Goal: Task Accomplishment & Management: Complete application form

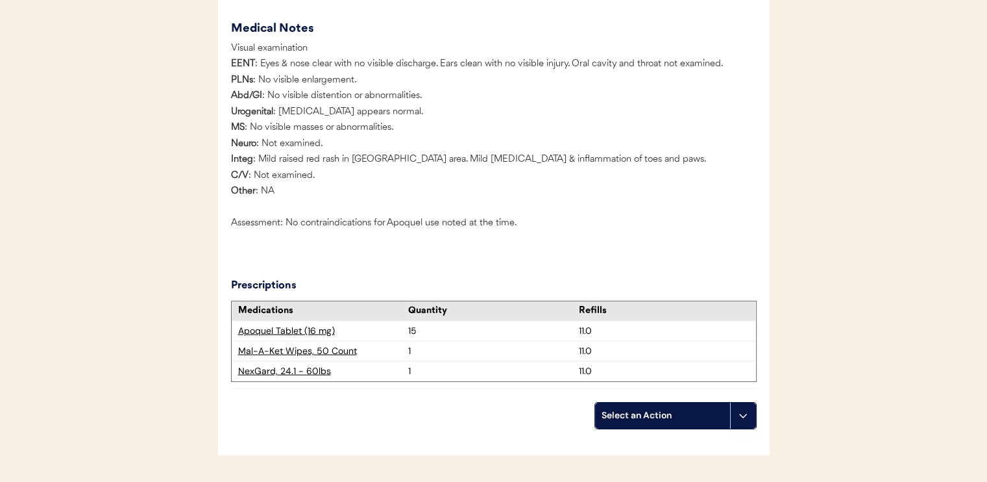
scroll to position [3190, 0]
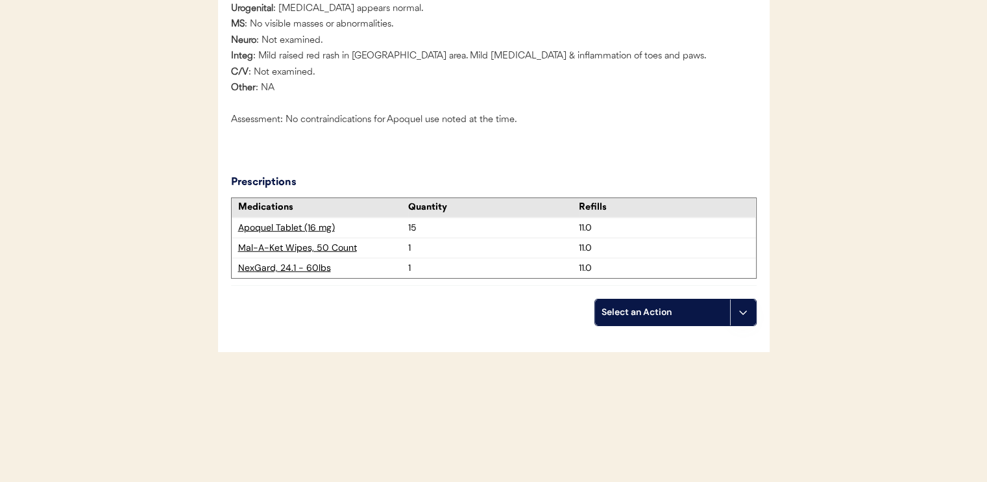
click at [667, 303] on div "Select an Action" at bounding box center [662, 312] width 135 height 26
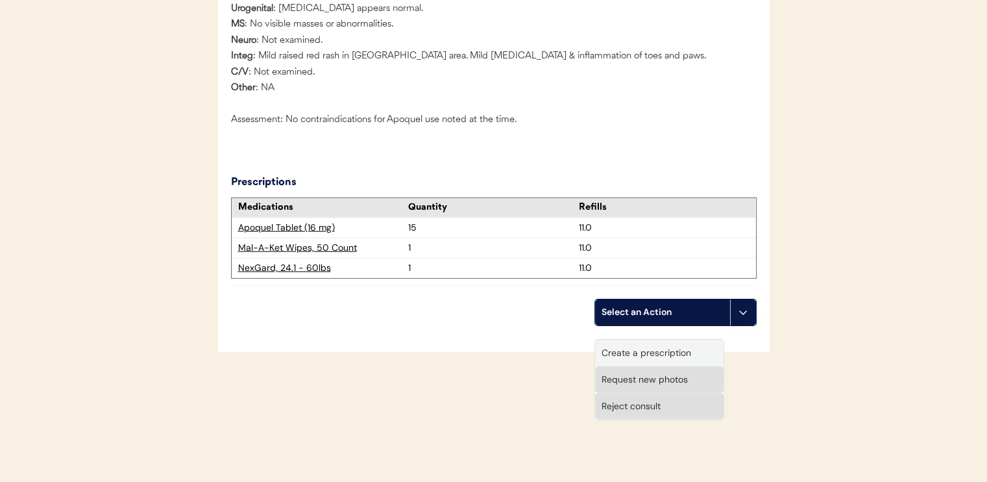
click at [658, 343] on div "Create a prescription" at bounding box center [659, 352] width 129 height 27
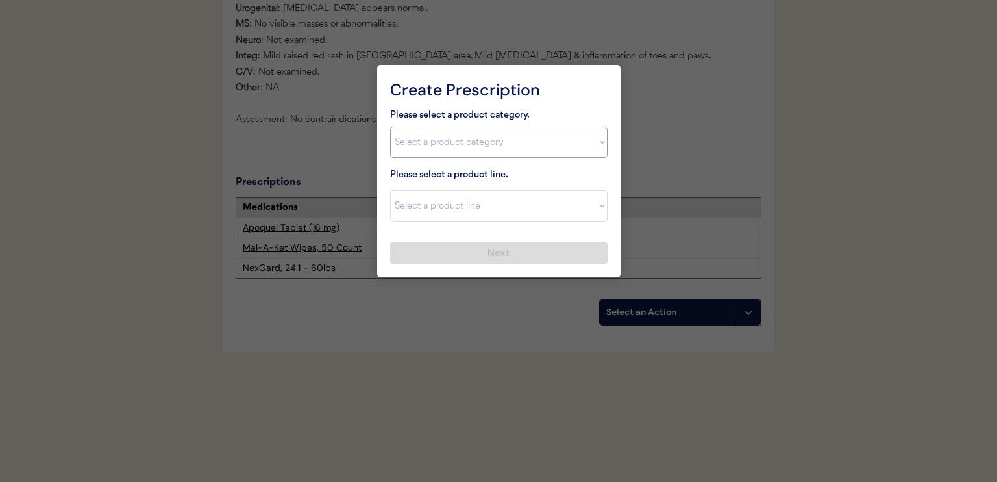
click at [531, 137] on select "Select a product category Allergies Antibiotics Anxiety Combo Parasite Preventi…" at bounding box center [498, 142] width 217 height 31
select select ""combo_parasite_prevention""
click at [390, 127] on select "Select a product category Allergies Antibiotics Anxiety Combo Parasite Preventi…" at bounding box center [498, 142] width 217 height 31
click at [510, 215] on select "Select a product line" at bounding box center [498, 205] width 217 height 31
click at [513, 208] on select "Select a product line" at bounding box center [498, 205] width 217 height 31
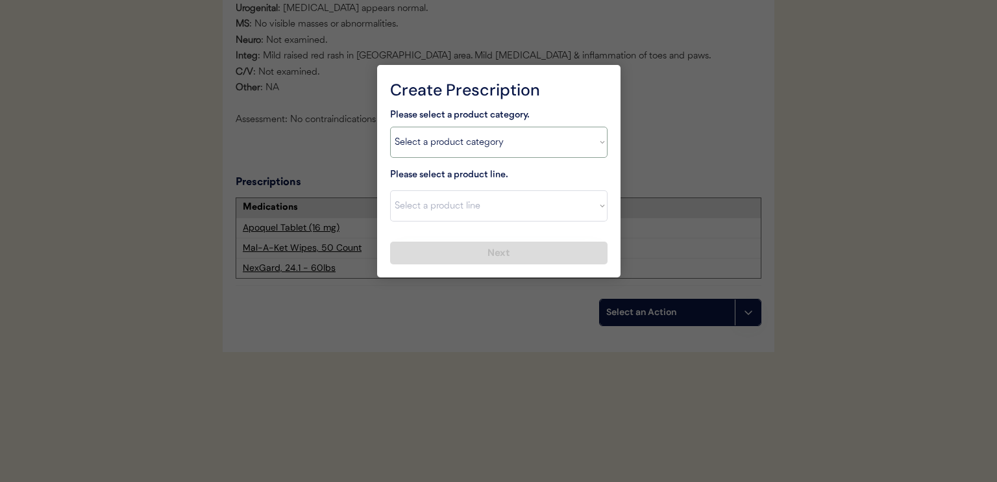
click at [526, 134] on select "Select a product category Allergies Antibiotics Anxiety Combo Parasite Preventi…" at bounding box center [498, 142] width 217 height 31
click at [390, 127] on select "Select a product category Allergies Antibiotics Anxiety Combo Parasite Preventi…" at bounding box center [498, 142] width 217 height 31
click at [517, 206] on select "Select a product line Advantage Multi for Dogs Credelio Quattro NexGard Plus Ne…" at bounding box center [498, 205] width 217 height 31
select select ""Simparica Trio""
click at [390, 190] on select "Select a product line Advantage Multi for Dogs Credelio Quattro NexGard Plus Ne…" at bounding box center [498, 205] width 217 height 31
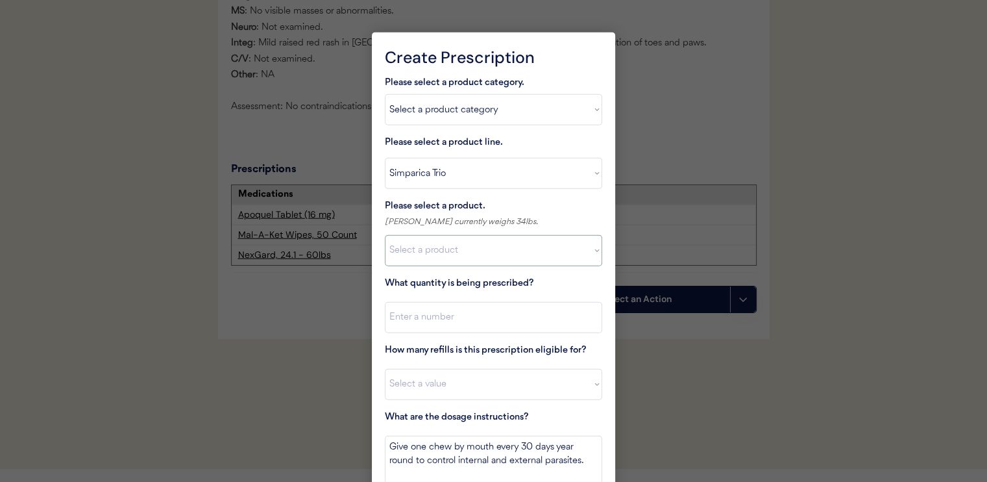
click at [506, 256] on select "Select a product Simparica Trio, 2.8 - 5.5lbs Simparica Trio, 5.6 - 11lbs Simpa…" at bounding box center [493, 250] width 217 height 31
select select ""1348695171700984260__LOOKUP__1704773707524x107284382987270270""
click at [385, 235] on select "Select a product Simparica Trio, 2.8 - 5.5lbs Simparica Trio, 5.6 - 11lbs Simpa…" at bounding box center [493, 250] width 217 height 31
click at [500, 325] on input "input" at bounding box center [493, 317] width 217 height 31
type input "1"
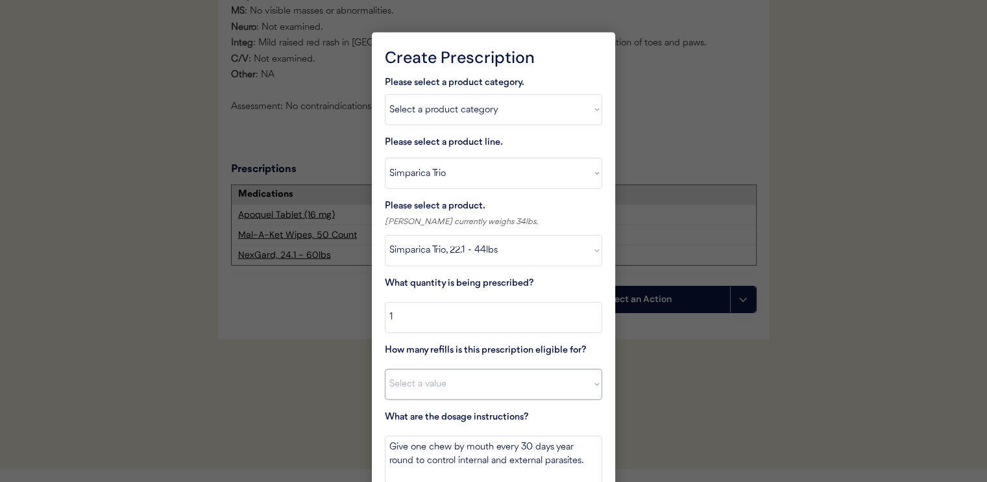
click at [479, 392] on select "Select a value 0 1 2 3 4 5 6 7 8 10 11" at bounding box center [493, 384] width 217 height 31
select select "11"
click at [385, 369] on select "Select a value 0 1 2 3 4 5 6 7 8 10 11" at bounding box center [493, 384] width 217 height 31
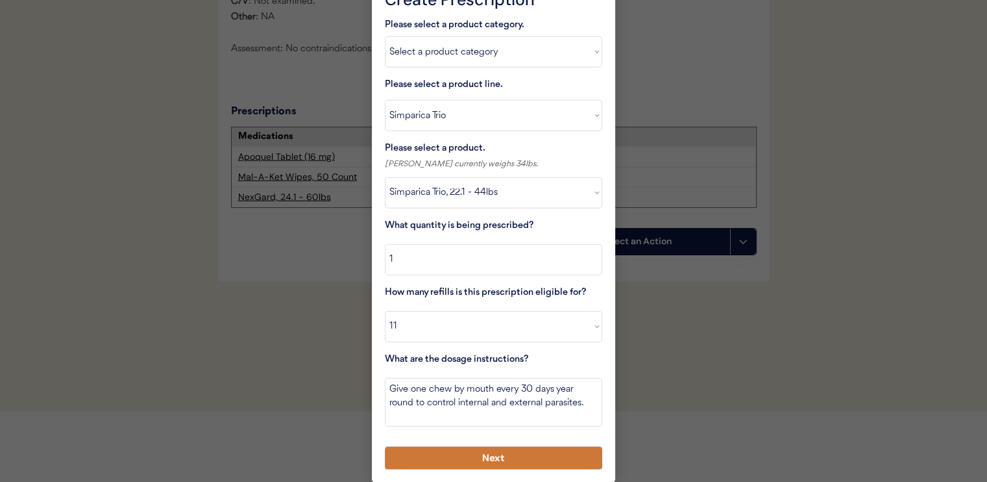
click at [478, 467] on button "Next" at bounding box center [493, 458] width 217 height 23
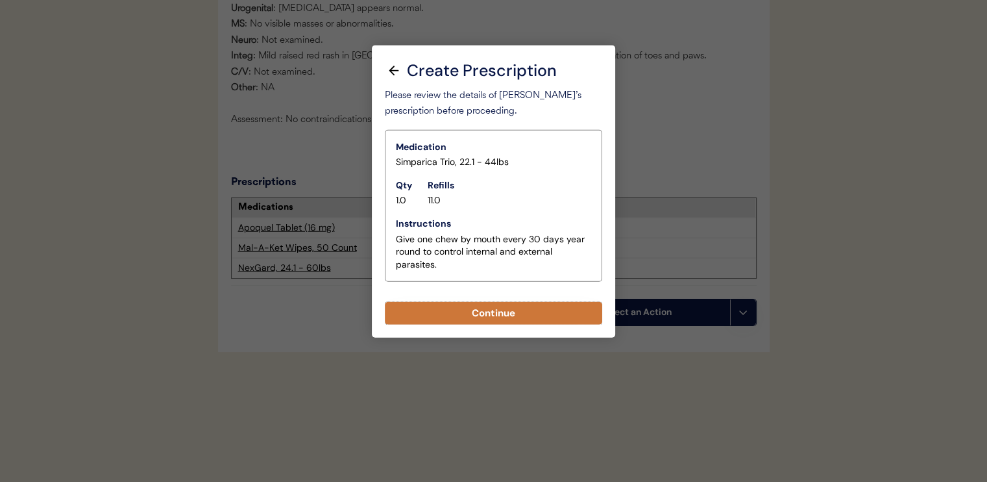
click at [515, 302] on button "Continue" at bounding box center [493, 313] width 217 height 23
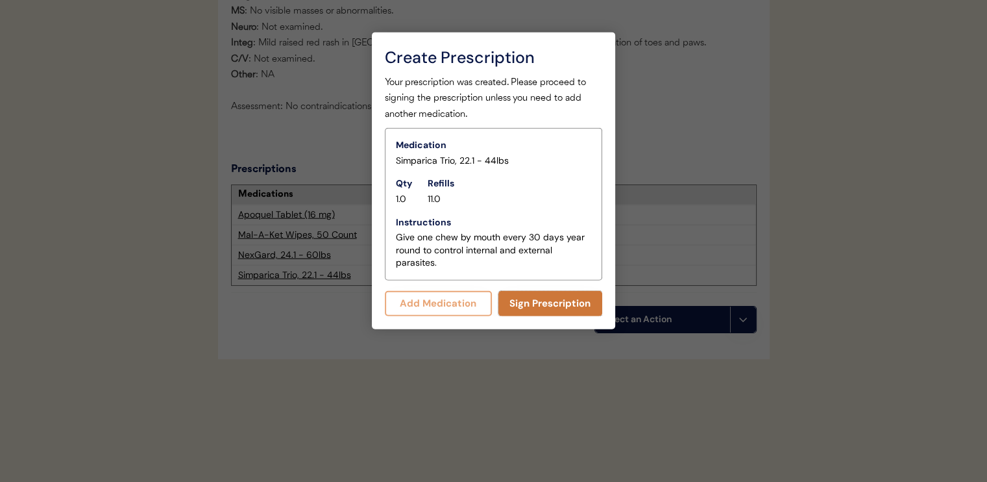
click at [537, 302] on button "Sign Prescription" at bounding box center [551, 303] width 105 height 25
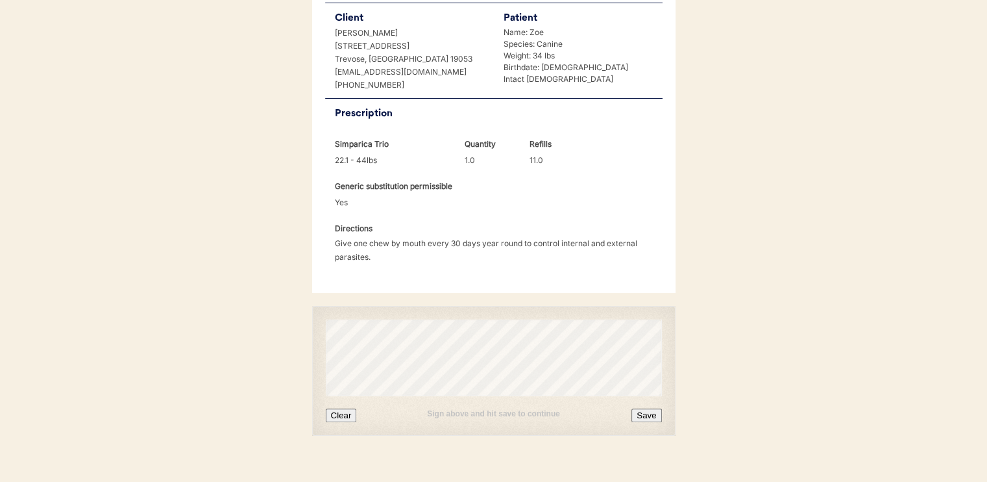
scroll to position [312, 0]
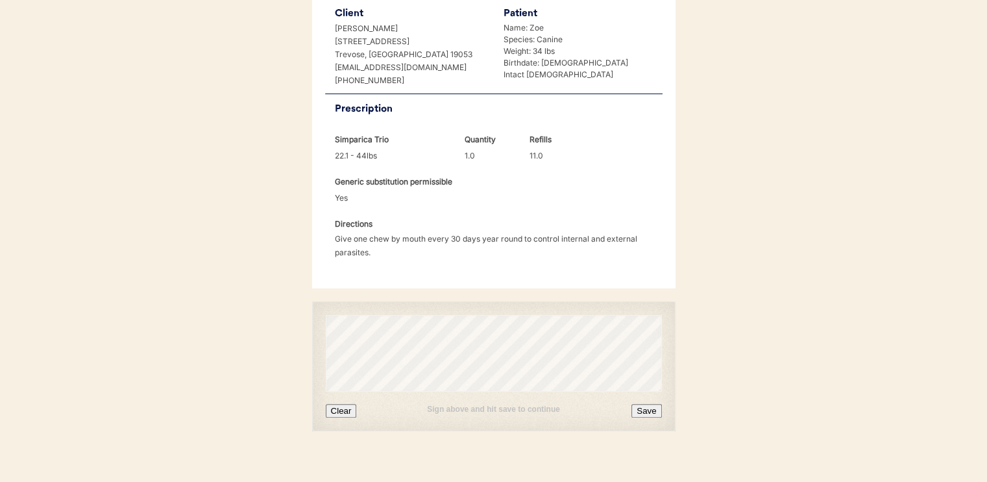
click at [648, 404] on button "Save" at bounding box center [647, 411] width 30 height 14
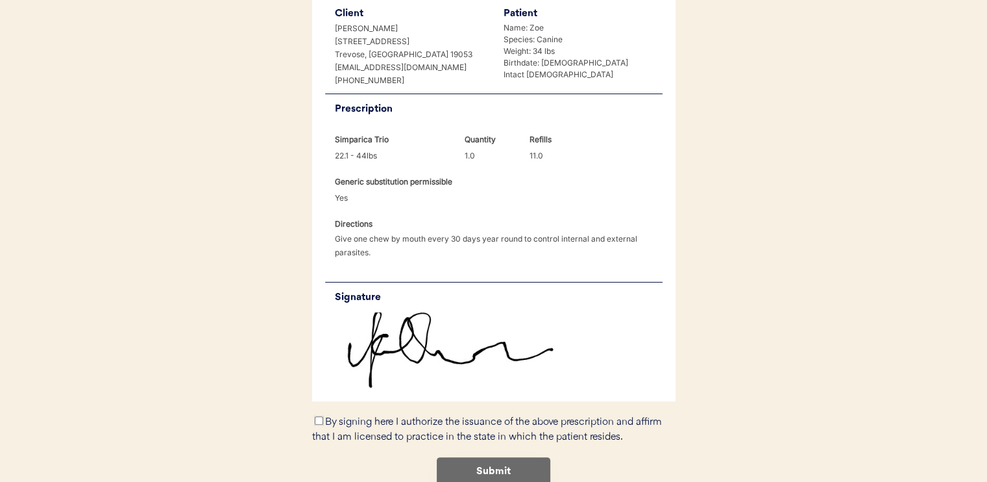
click at [318, 416] on input "By signing here I authorize the issuance of the above prescription and affirm t…" at bounding box center [319, 420] width 8 height 8
checkbox input "true"
click at [455, 457] on button "Submit" at bounding box center [494, 471] width 114 height 29
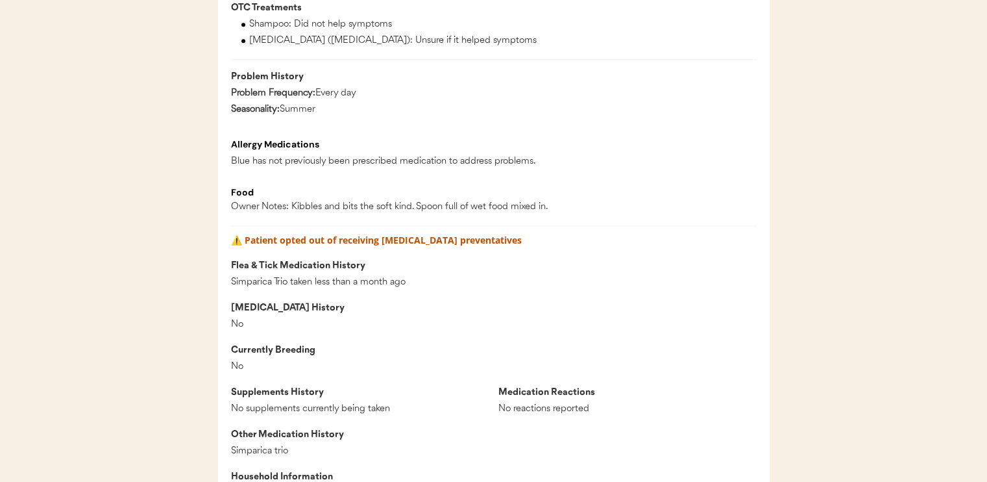
scroll to position [1052, 0]
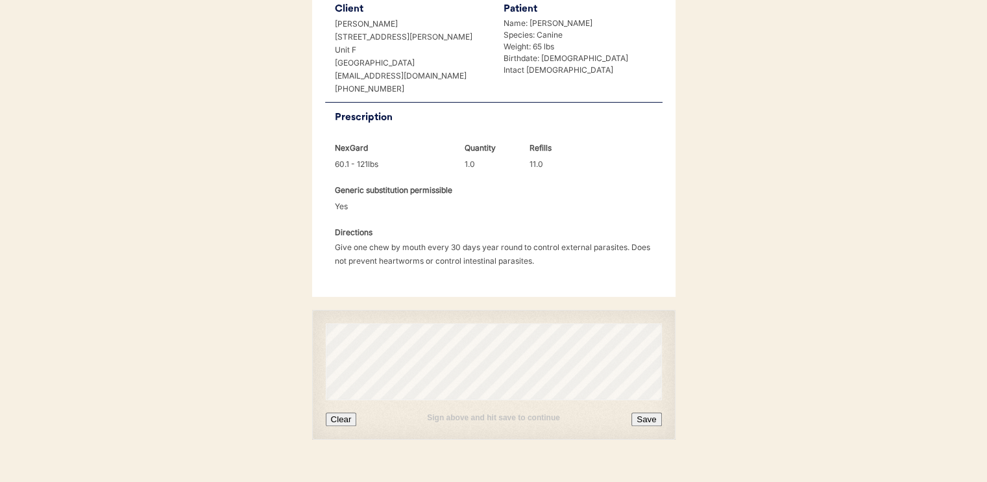
scroll to position [325, 0]
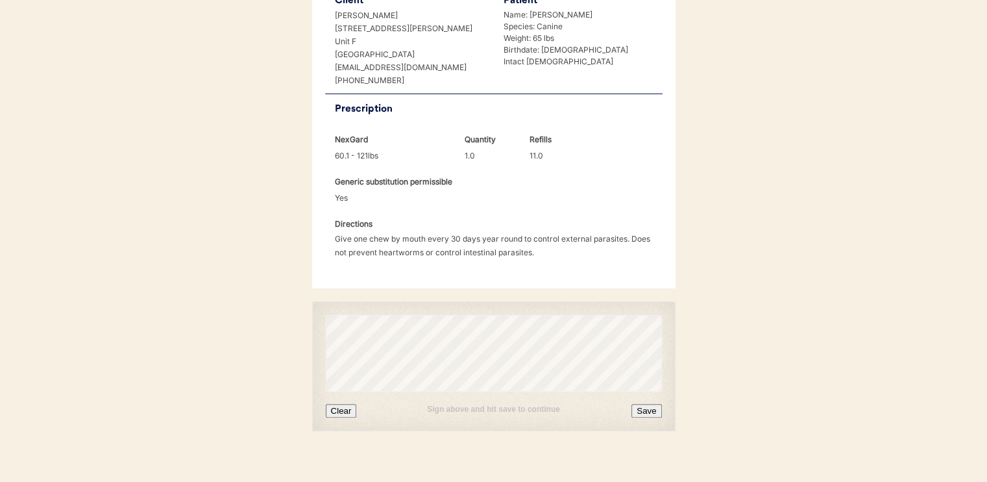
click at [647, 404] on button "Save" at bounding box center [647, 411] width 30 height 14
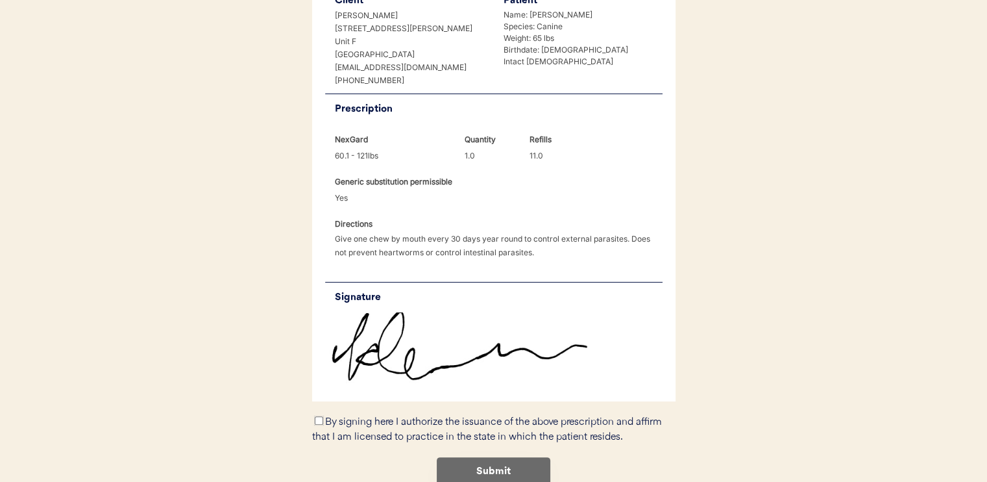
click at [317, 416] on input "By signing here I authorize the issuance of the above prescription and affirm t…" at bounding box center [319, 420] width 8 height 8
checkbox input "true"
click at [448, 457] on button "Submit" at bounding box center [494, 471] width 114 height 29
